Goal: Ask a question: Seek information or help from site administrators or community

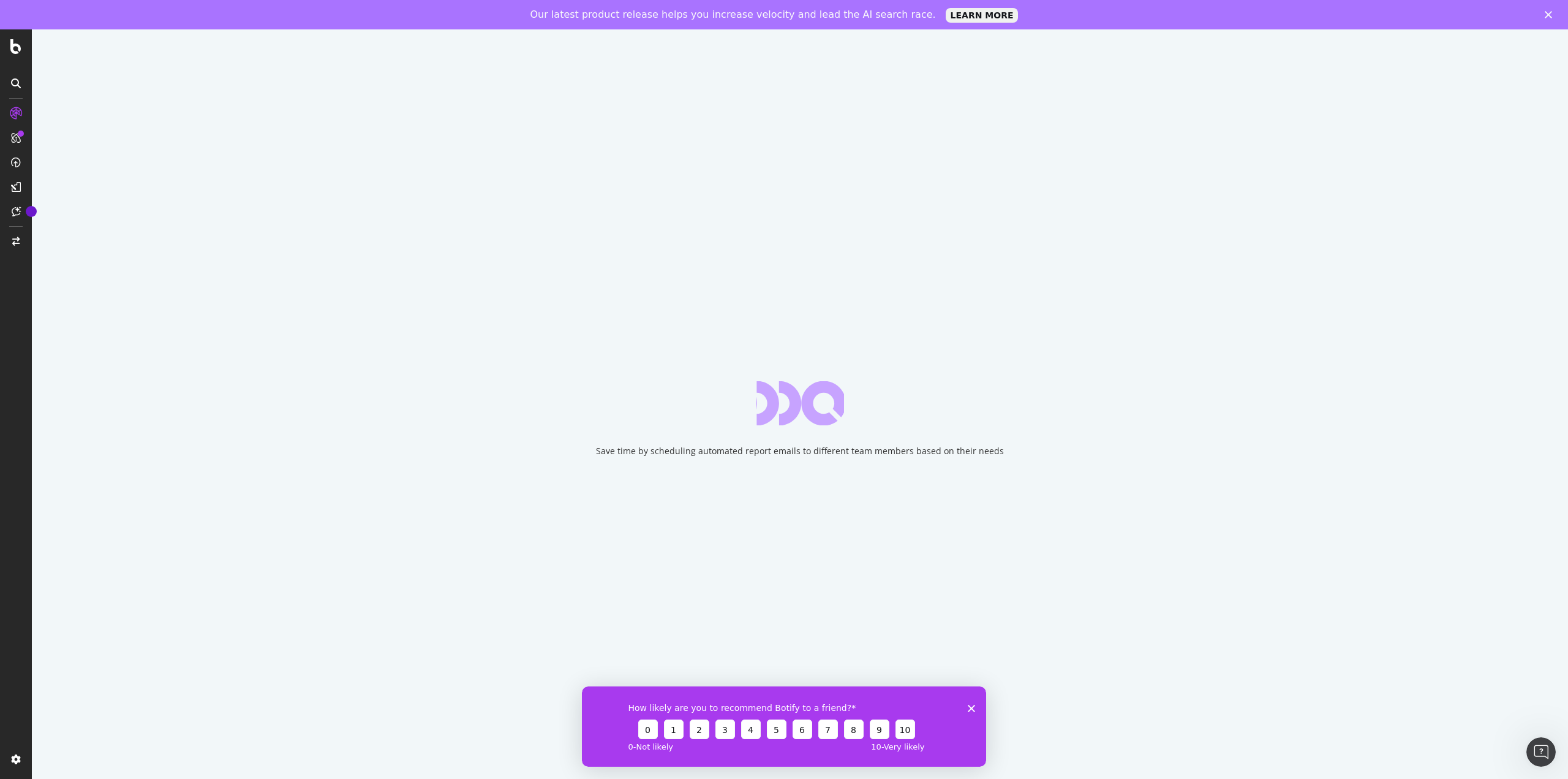
click at [974, 707] on icon "Close survey" at bounding box center [972, 708] width 7 height 7
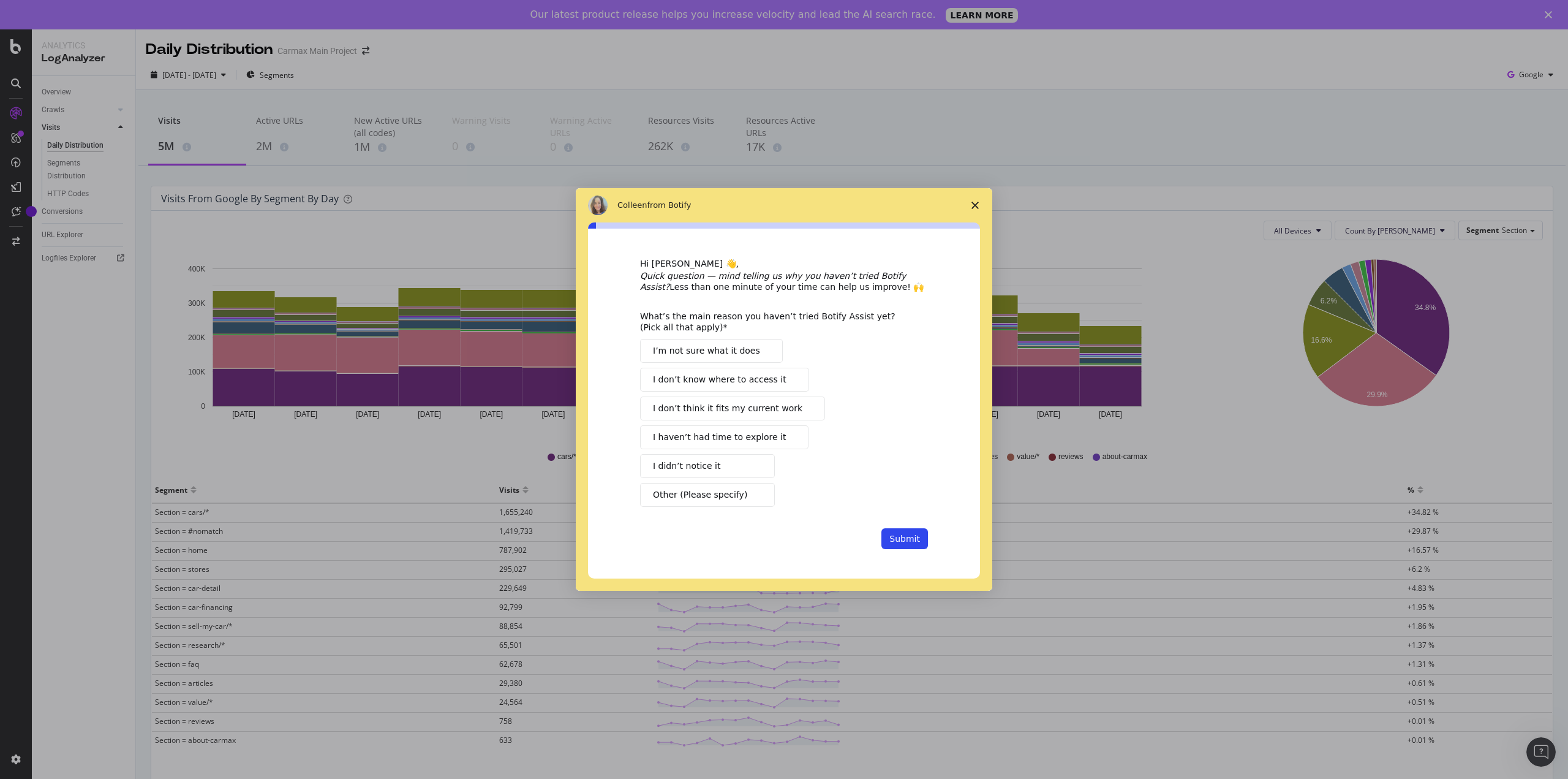
click at [976, 204] on polygon "Close survey" at bounding box center [975, 205] width 7 height 7
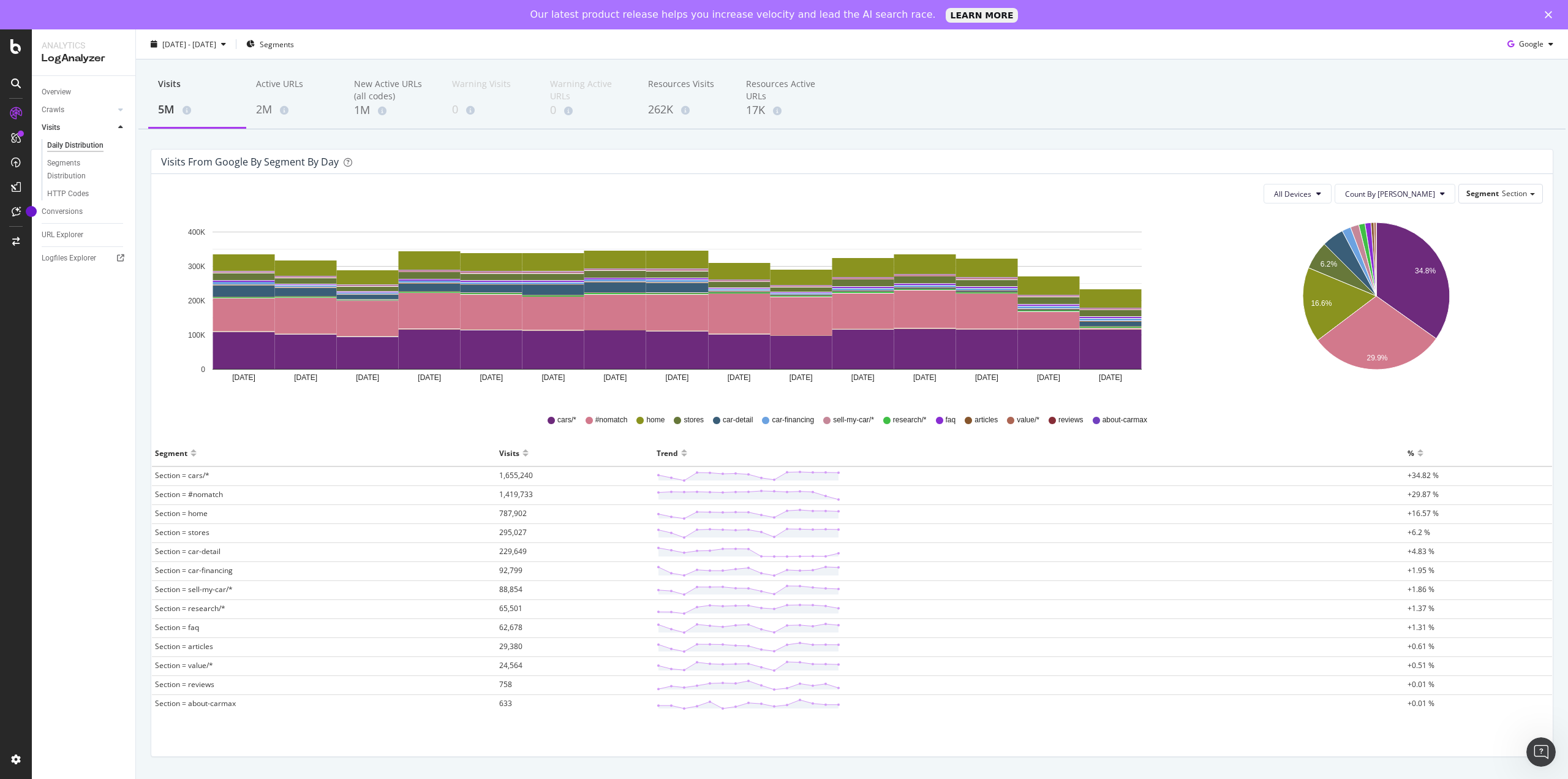
scroll to position [41, 0]
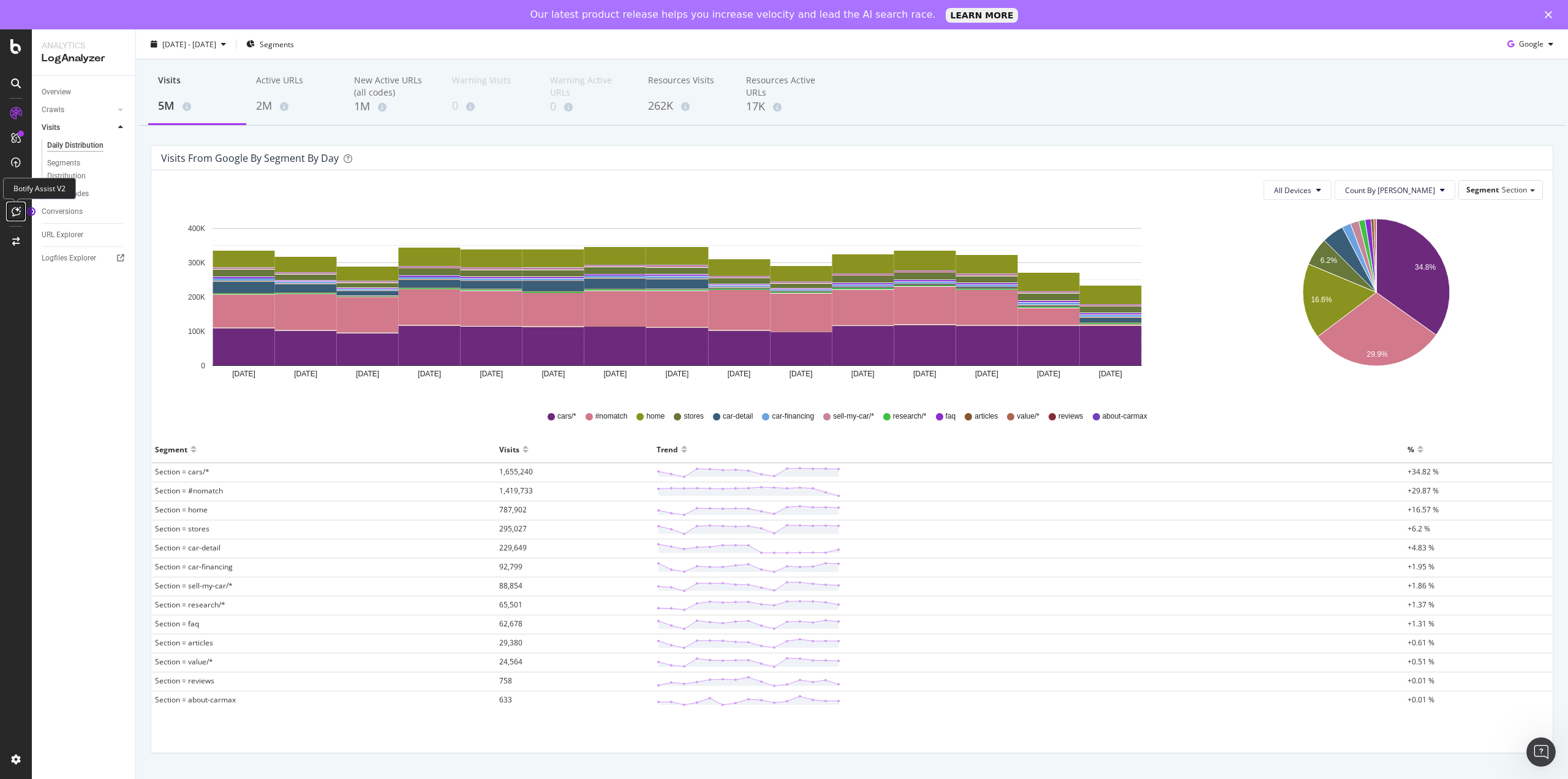
click at [17, 213] on icon at bounding box center [16, 212] width 9 height 10
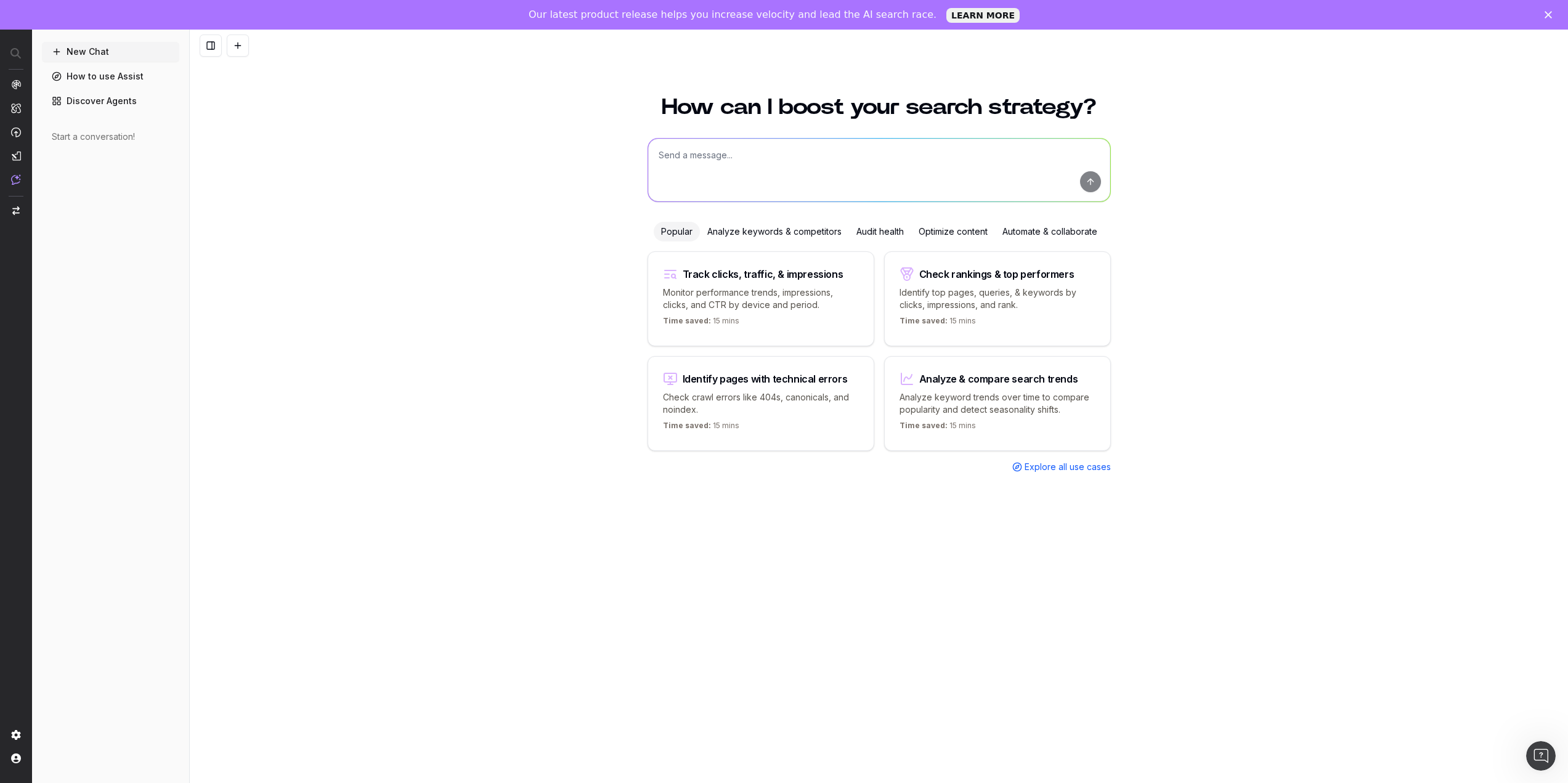
click at [720, 161] on textarea at bounding box center [879, 170] width 462 height 63
type textarea "I got an email about a organic visits decrease but when I follow the link I don…"
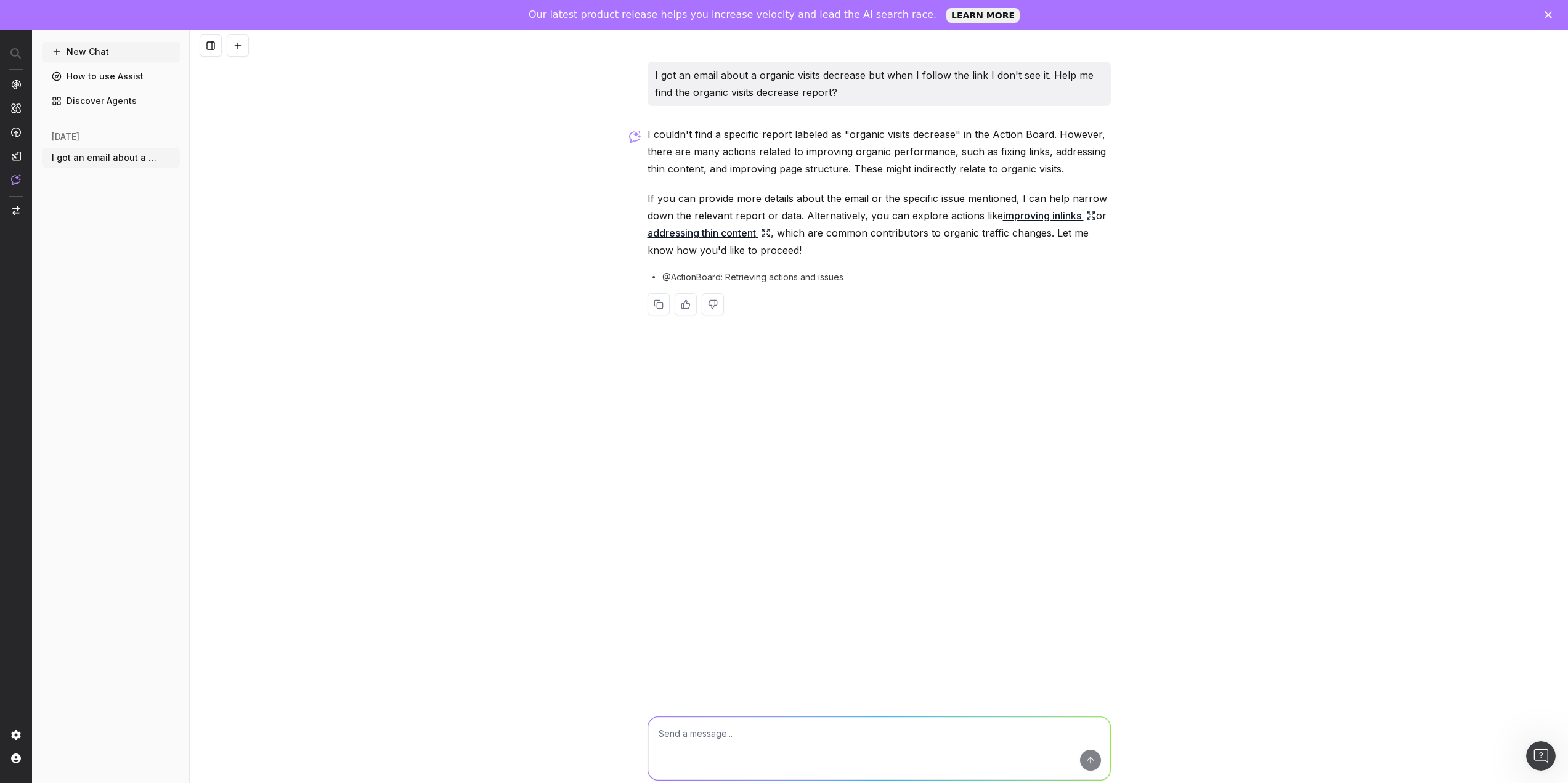
click at [249, 162] on div "I got an email about a organic visits decrease but when I follow the link I don…" at bounding box center [879, 421] width 1378 height 783
click at [751, 737] on textarea at bounding box center [879, 748] width 462 height 63
paste textarea "We detected alerts from Botify alerts based on LogAnalyzer, on 2025 Aug. 15, on…"
type textarea "The email from botify says "We detected alerts from Botify alerts based on LogA…"
